Goal: Information Seeking & Learning: Check status

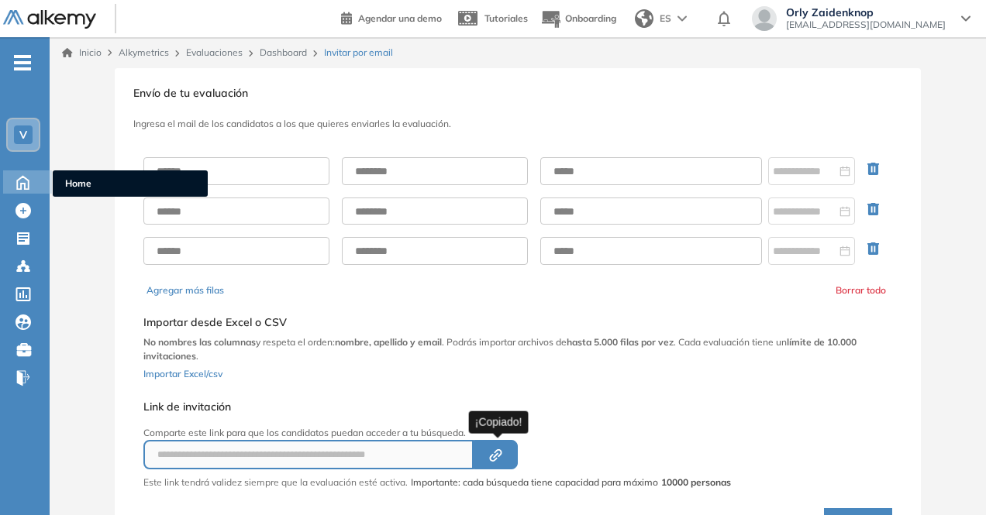
click at [29, 181] on icon at bounding box center [22, 181] width 27 height 19
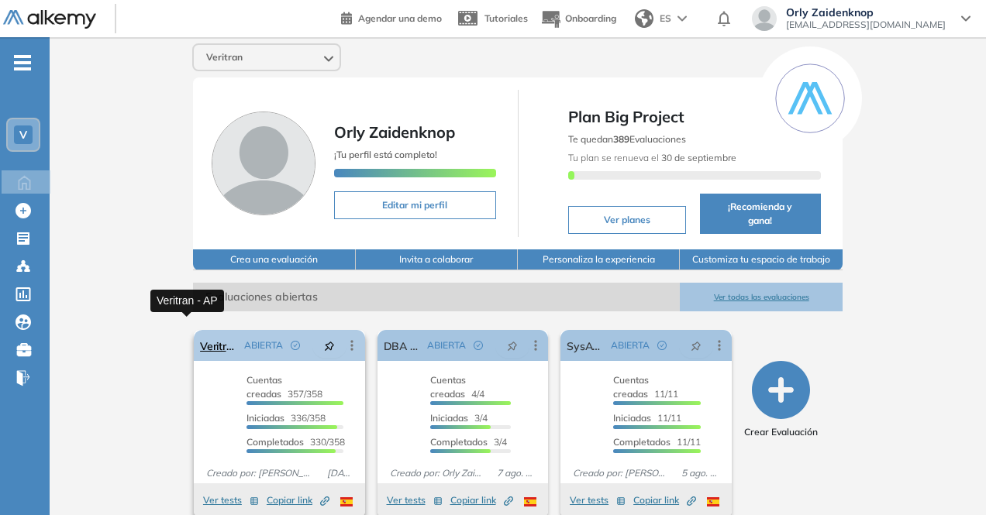
click at [200, 332] on link "Veritran - AP" at bounding box center [219, 345] width 38 height 31
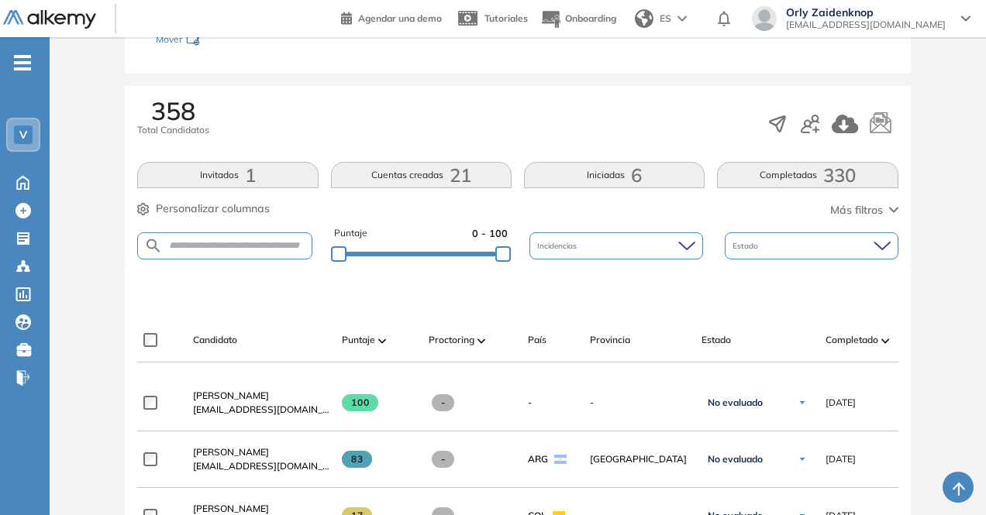
scroll to position [232, 0]
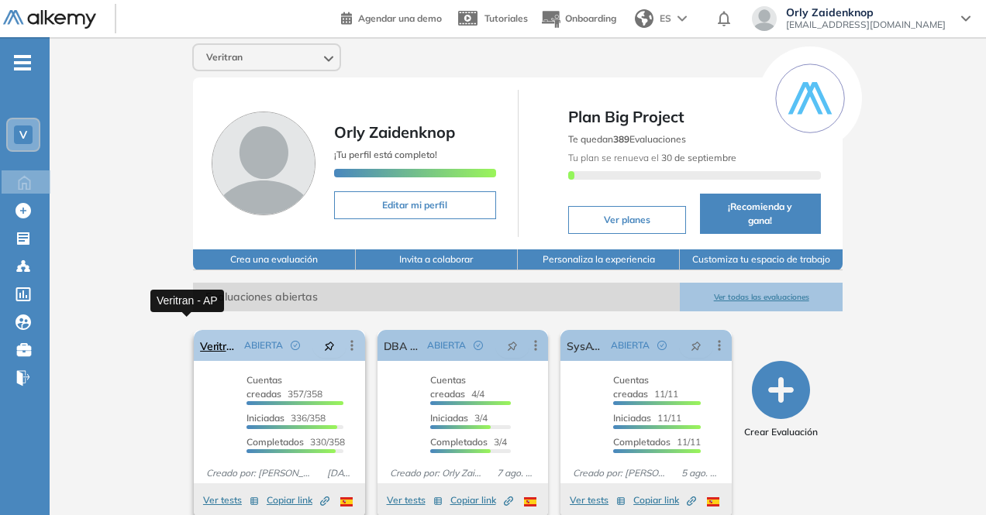
click at [200, 332] on link "Veritran - AP" at bounding box center [219, 345] width 38 height 31
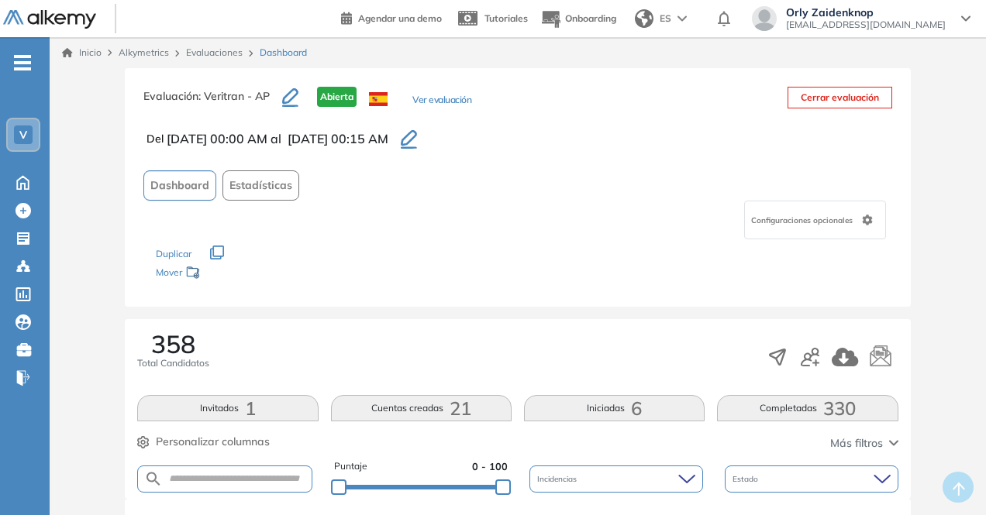
click at [803, 404] on button "Completadas 330" at bounding box center [807, 408] width 181 height 26
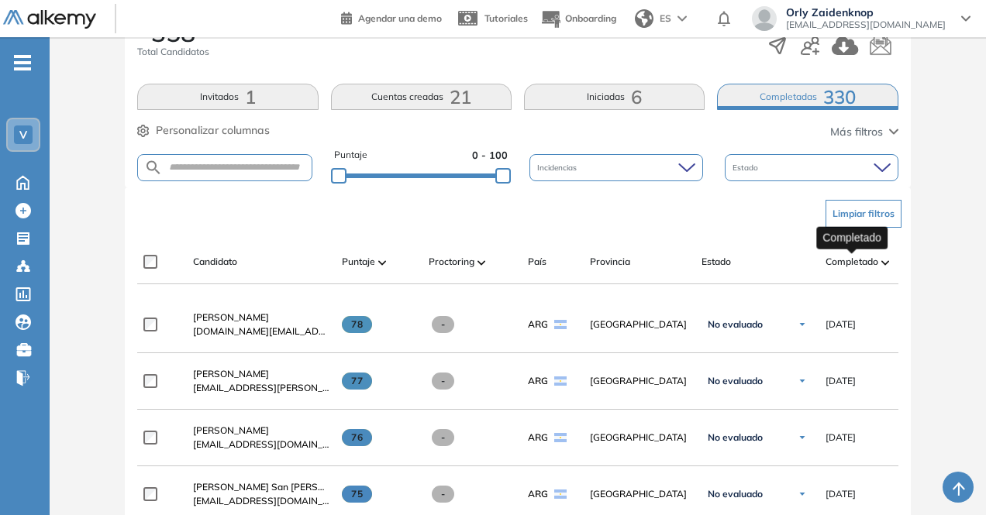
click at [852, 252] on div at bounding box center [852, 251] width 10 height 5
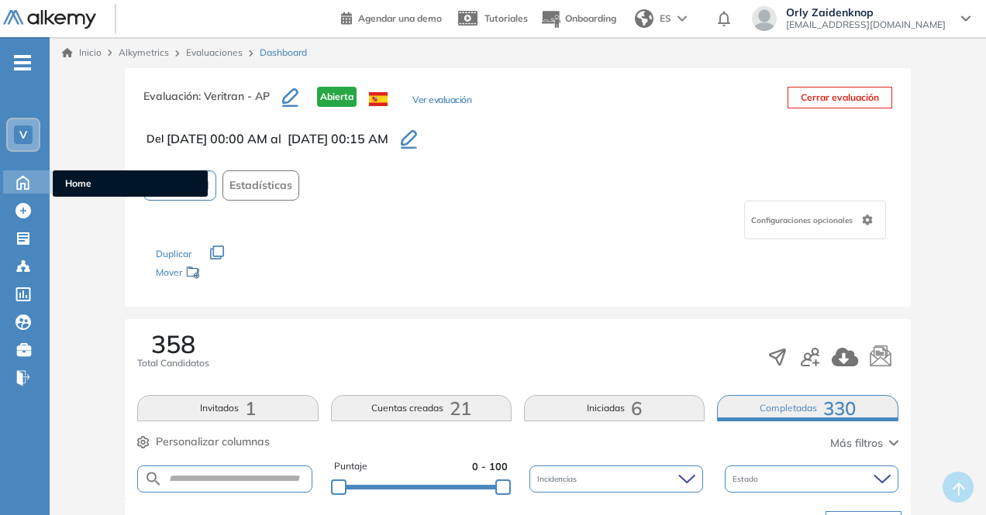
click at [98, 184] on span "Home" at bounding box center [130, 184] width 130 height 14
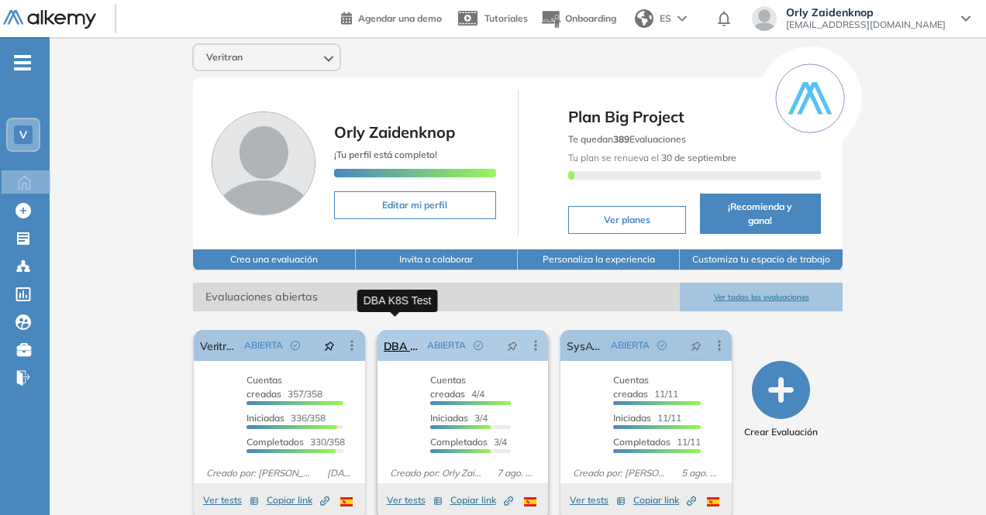
click at [390, 337] on link "DBA K8S Test" at bounding box center [403, 345] width 38 height 31
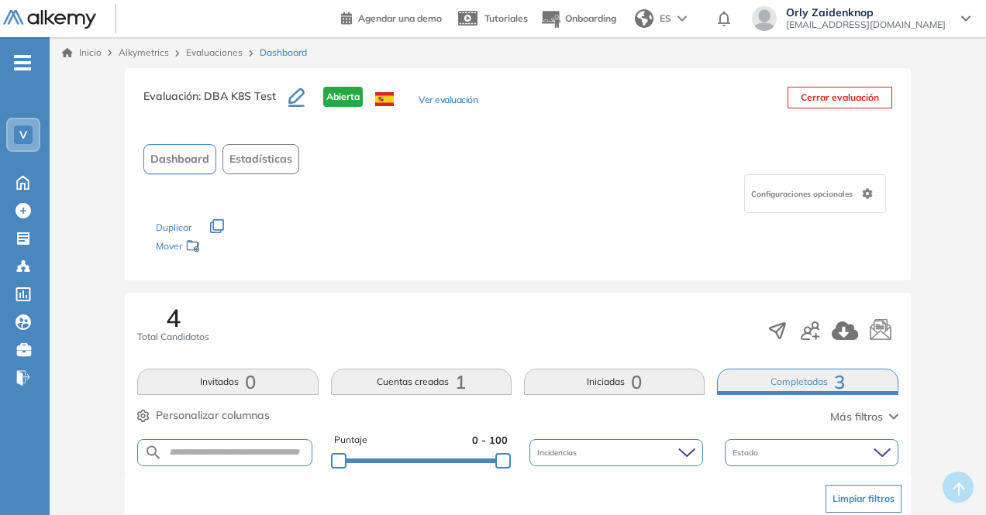
click at [832, 381] on button "Completadas 3" at bounding box center [807, 382] width 181 height 26
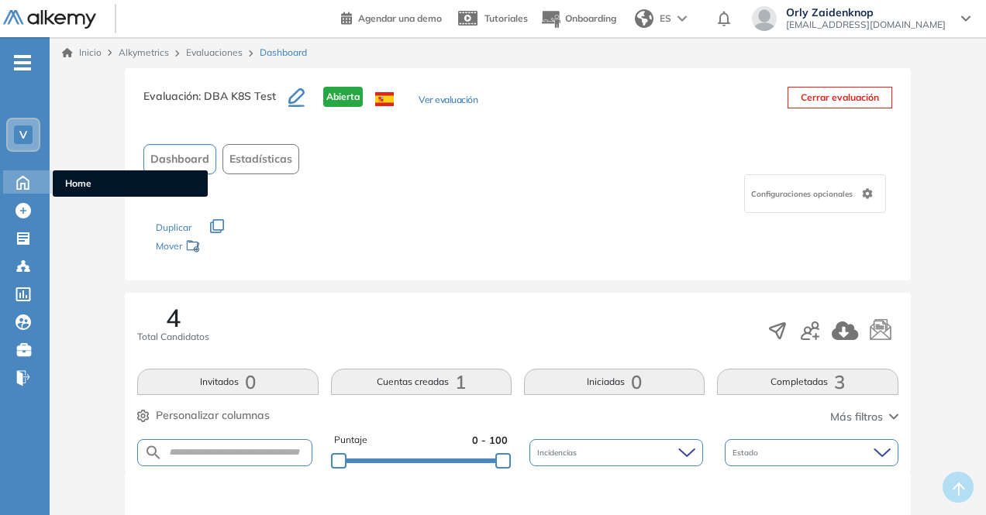
click at [81, 179] on span "Home" at bounding box center [130, 184] width 130 height 14
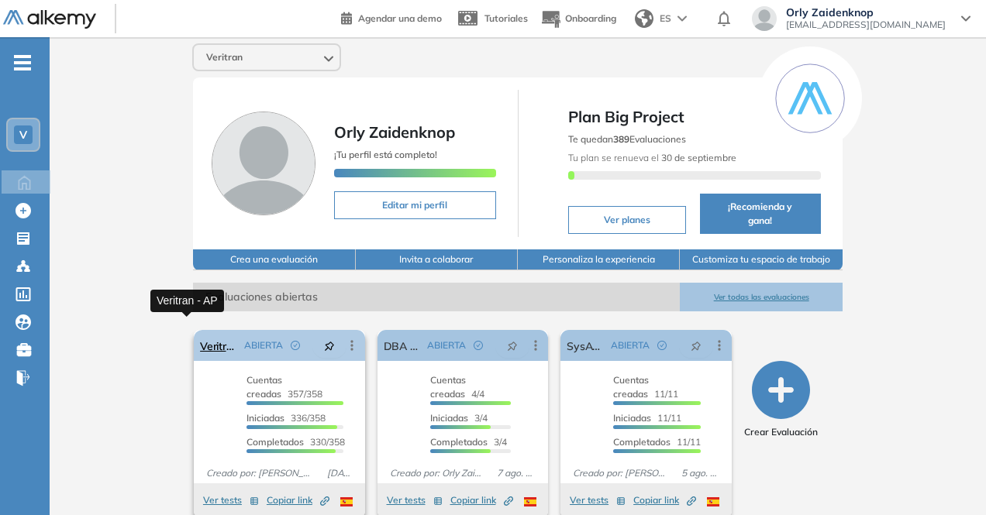
click at [200, 332] on link "Veritran - AP" at bounding box center [219, 345] width 38 height 31
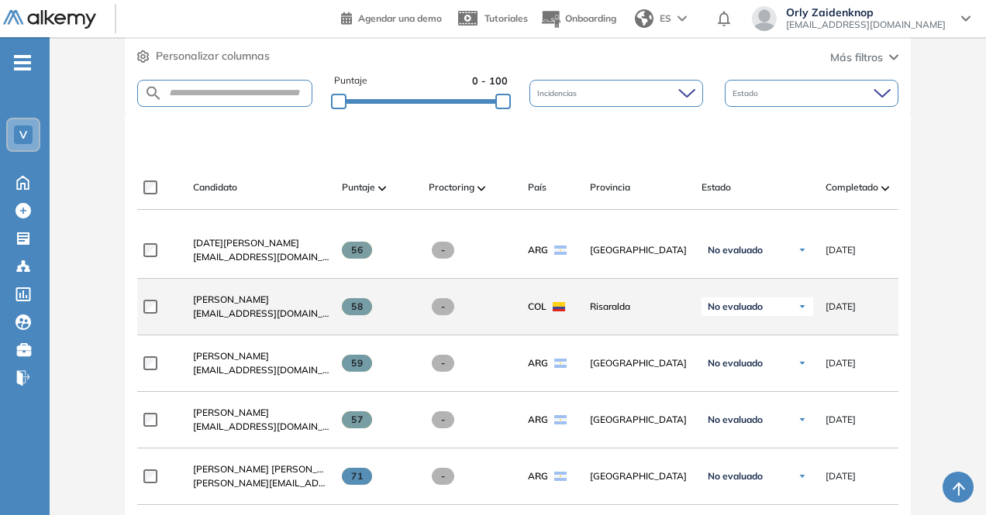
scroll to position [386, 0]
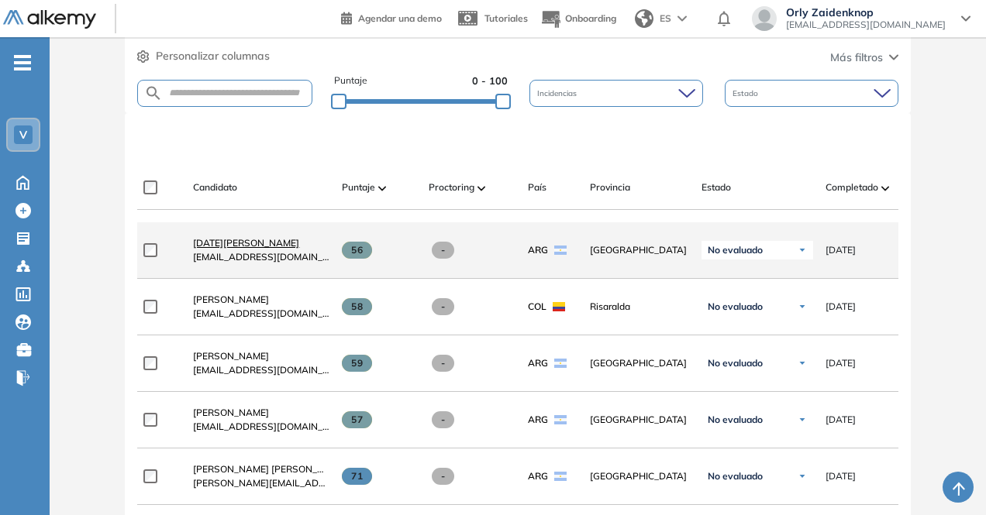
click at [238, 244] on span "[DATE][PERSON_NAME]" at bounding box center [246, 243] width 106 height 12
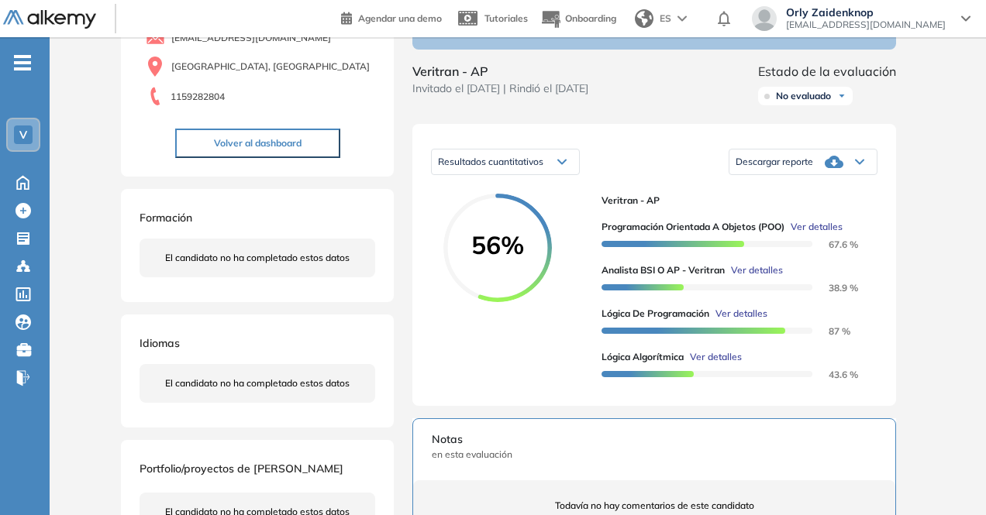
scroll to position [154, 0]
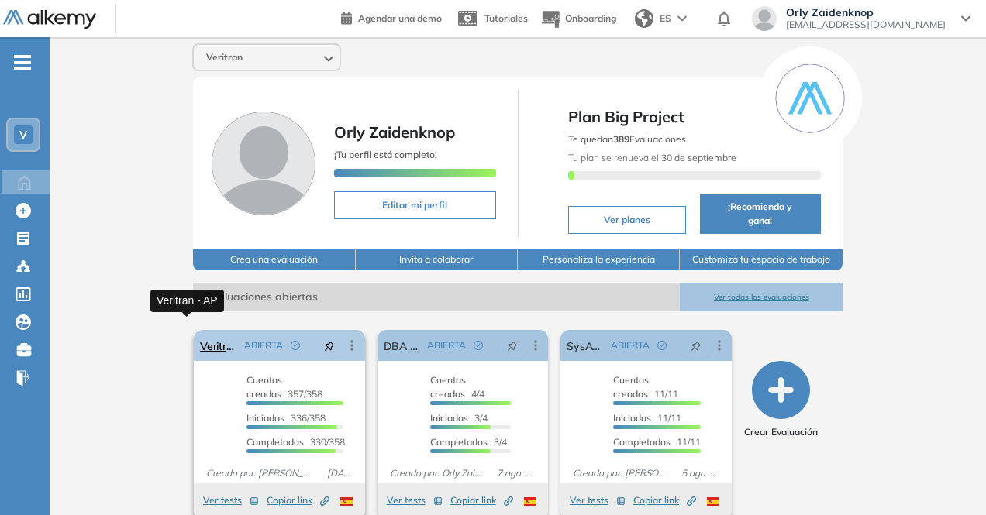
click at [200, 330] on link "Veritran - AP" at bounding box center [219, 345] width 38 height 31
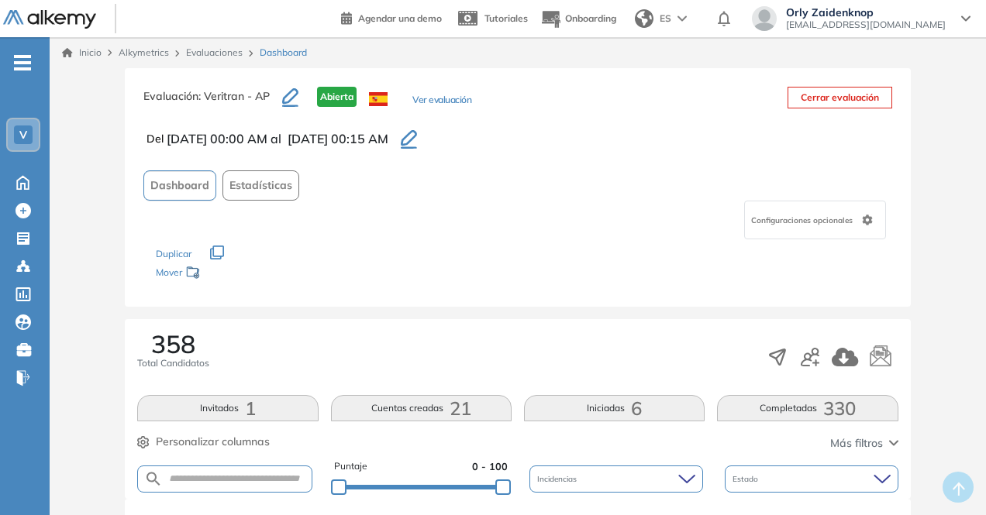
click at [812, 416] on button "Completadas 330" at bounding box center [807, 408] width 181 height 26
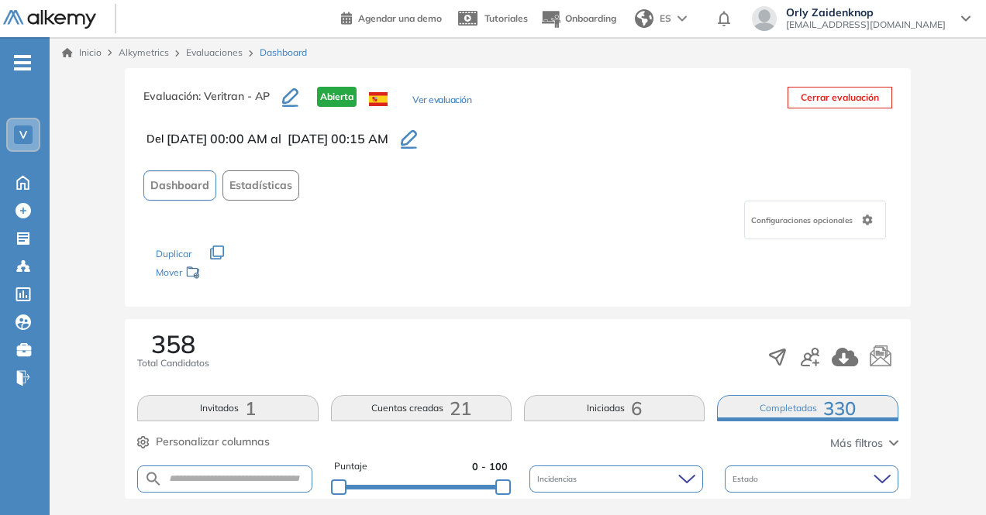
click at [815, 411] on button "Completadas 330" at bounding box center [807, 408] width 181 height 26
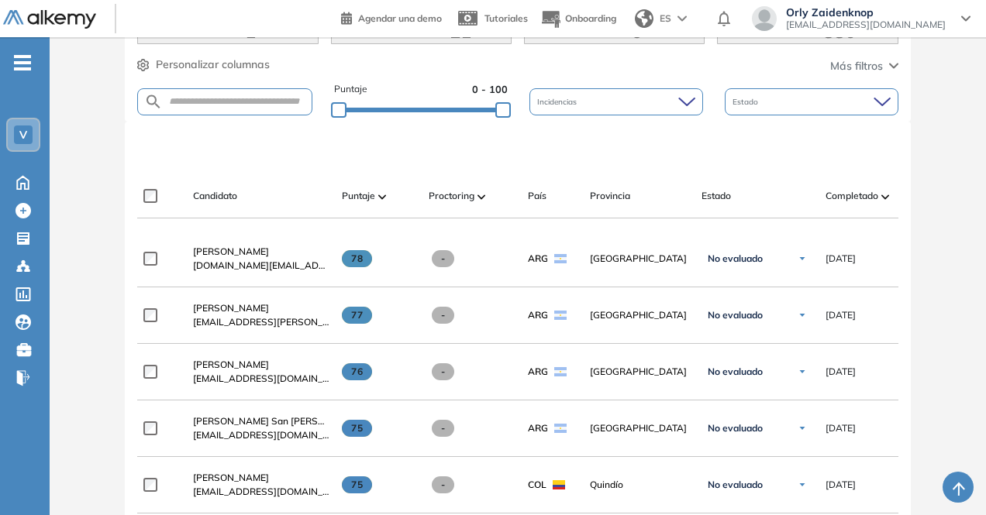
click at [854, 192] on span "Completado" at bounding box center [851, 196] width 53 height 14
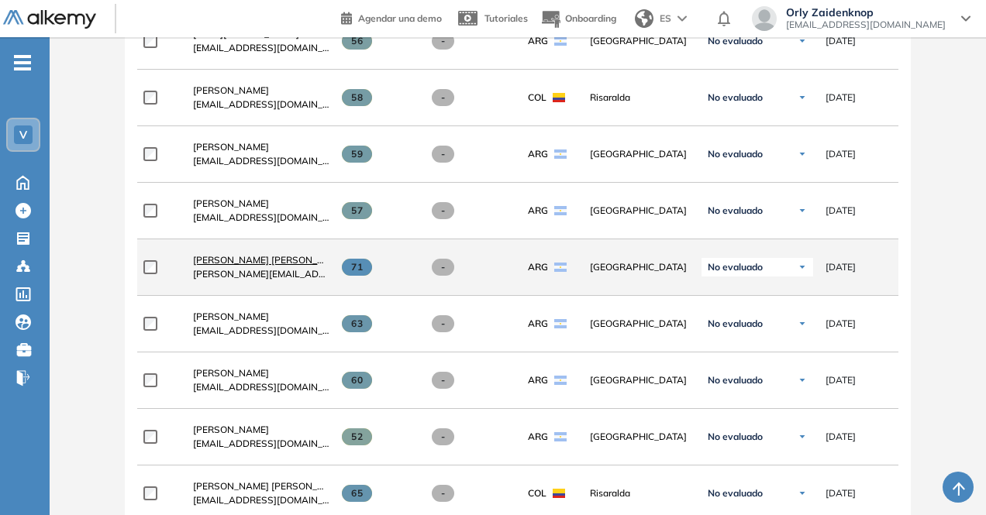
scroll to position [596, 0]
click at [289, 258] on span "[PERSON_NAME] [PERSON_NAME]" at bounding box center [270, 259] width 154 height 12
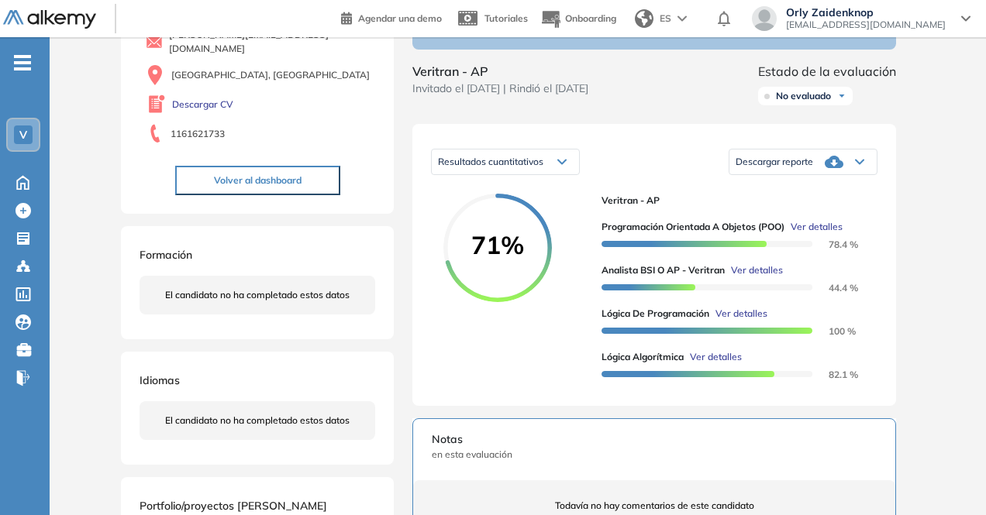
scroll to position [154, 0]
